Goal: Task Accomplishment & Management: Manage account settings

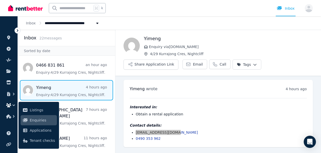
scroll to position [19, 0]
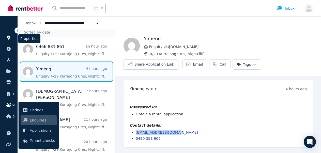
click at [10, 40] on link at bounding box center [8, 38] width 9 height 8
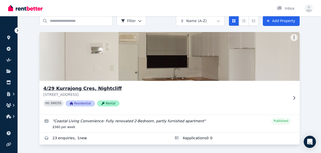
scroll to position [23, 0]
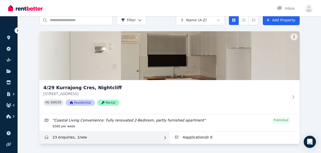
click at [75, 137] on link "Enquiries for 4/29 Kurrajong Cres, Nightcliff" at bounding box center [104, 138] width 130 height 12
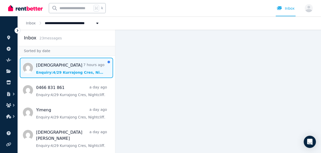
click at [51, 67] on span "Message list" at bounding box center [66, 68] width 97 height 20
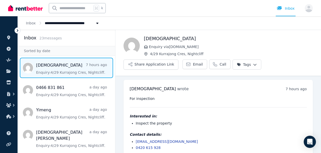
scroll to position [7, 0]
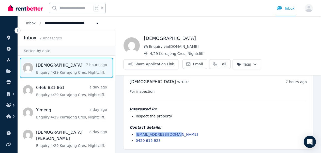
drag, startPoint x: 177, startPoint y: 134, endPoint x: 136, endPoint y: 135, distance: 40.7
click at [136, 135] on li "[EMAIL_ADDRESS][DOMAIN_NAME]" at bounding box center [221, 134] width 171 height 5
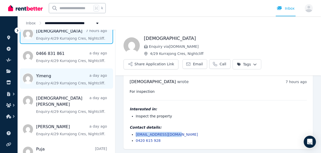
scroll to position [35, 0]
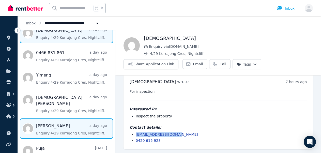
click at [44, 118] on span "Message list" at bounding box center [66, 128] width 97 height 20
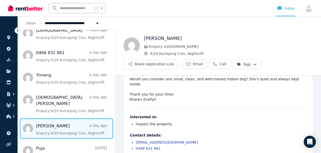
scroll to position [38, 0]
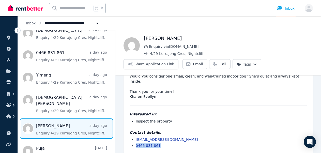
drag, startPoint x: 160, startPoint y: 140, endPoint x: 136, endPoint y: 140, distance: 24.1
click at [136, 143] on li "0466 831 861" at bounding box center [221, 145] width 171 height 5
copy link "0466 831 861"
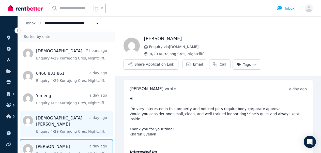
scroll to position [0, 0]
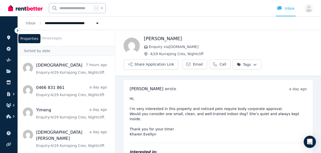
click at [9, 37] on icon at bounding box center [8, 38] width 3 height 4
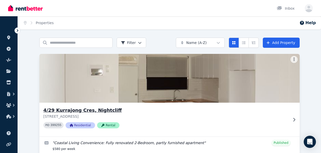
scroll to position [23, 0]
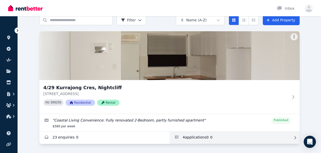
click at [200, 137] on link "Applications for 4/29 Kurrajong Cres, Nightcliff" at bounding box center [234, 138] width 130 height 12
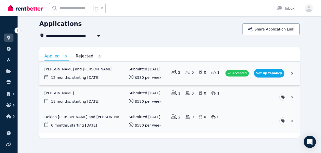
scroll to position [24, 0]
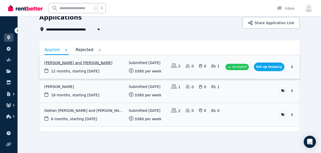
click at [292, 66] on link "View application: Alaa Qut and Aya Arafeh" at bounding box center [169, 67] width 260 height 24
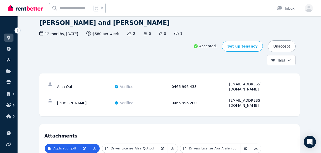
scroll to position [33, 0]
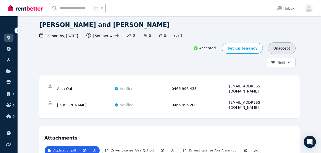
click at [279, 48] on button "Unaccept" at bounding box center [281, 48] width 27 height 12
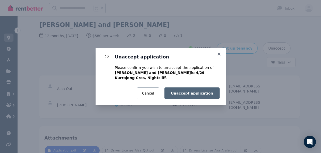
click at [181, 90] on button "Unaccept application" at bounding box center [191, 93] width 55 height 12
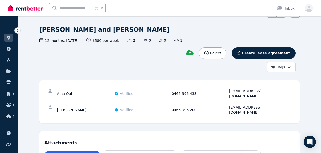
scroll to position [0, 0]
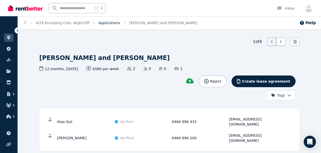
click at [105, 23] on link "Applications" at bounding box center [109, 23] width 22 height 4
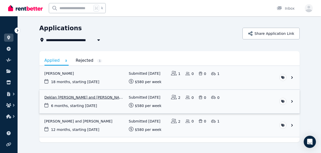
scroll to position [24, 0]
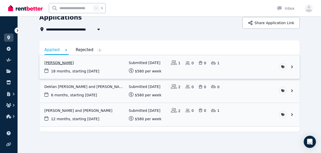
click at [238, 69] on link "View application: Flora K" at bounding box center [169, 67] width 260 height 24
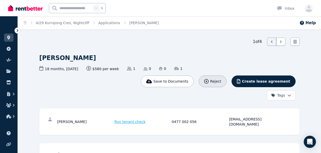
click at [217, 84] on button "Reject" at bounding box center [213, 81] width 28 height 12
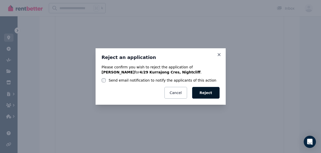
scroll to position [180, 0]
click at [212, 94] on button "Reject" at bounding box center [205, 93] width 27 height 12
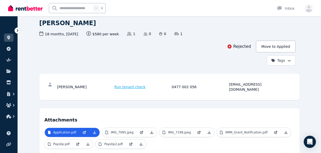
scroll to position [0, 0]
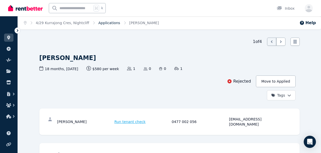
click at [104, 23] on link "Applications" at bounding box center [109, 23] width 22 height 4
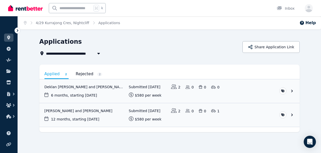
scroll to position [0, 0]
click at [231, 92] on link "View application: Deklan Kitching-Kelly and Angelina Karlsen" at bounding box center [169, 91] width 260 height 24
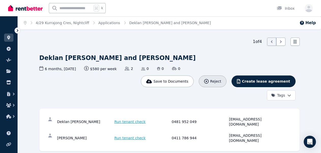
click at [209, 83] on icon "button" at bounding box center [206, 81] width 5 height 5
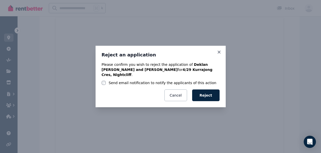
scroll to position [203, 0]
click at [211, 90] on button "Reject" at bounding box center [205, 95] width 27 height 12
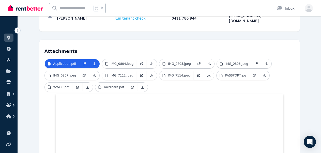
scroll to position [0, 0]
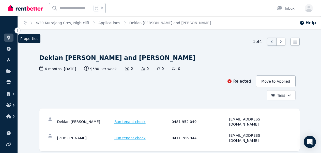
click at [8, 37] on icon at bounding box center [8, 38] width 3 height 4
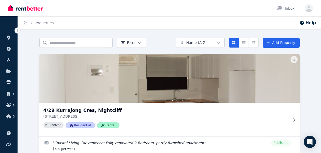
scroll to position [23, 0]
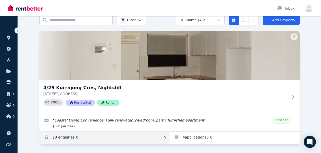
click at [97, 137] on link "Enquiries for 4/29 Kurrajong Cres, Nightcliff" at bounding box center [104, 138] width 130 height 12
